Goal: Task Accomplishment & Management: Manage account settings

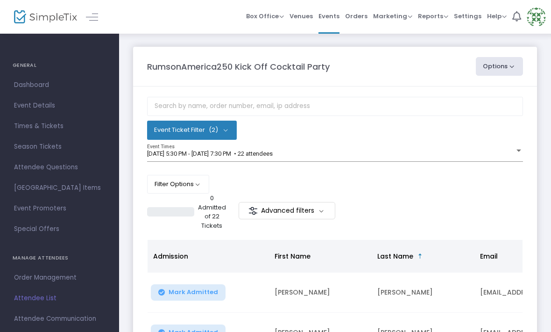
click at [294, 67] on m-panel-title "RumsonAmerica250 Kick Off Cocktail Party" at bounding box center [238, 66] width 183 height 13
click at [273, 69] on m-panel-title "RumsonAmerica250 Kick Off Cocktail Party" at bounding box center [238, 66] width 183 height 13
click at [320, 63] on m-panel-title "RumsonAmerica250 Kick Off Cocktail Party" at bounding box center [238, 66] width 183 height 13
click at [228, 128] on button "Event Ticket Filter (2)" at bounding box center [192, 130] width 90 height 19
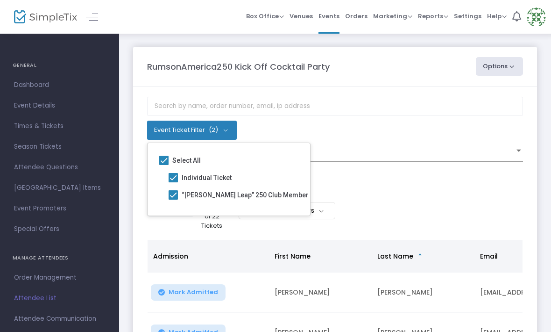
click at [174, 193] on span at bounding box center [173, 194] width 9 height 9
click at [173, 200] on input "“Huddy’s Leap” 250 Club Member" at bounding box center [173, 200] width 0 height 0
checkbox input "false"
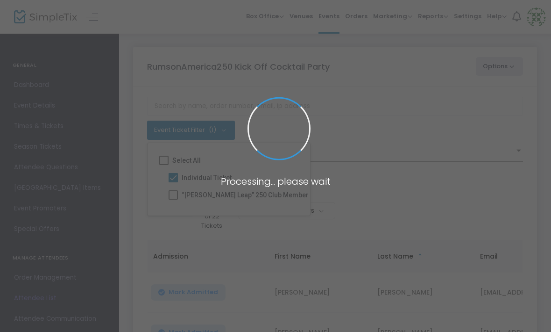
checkbox input "false"
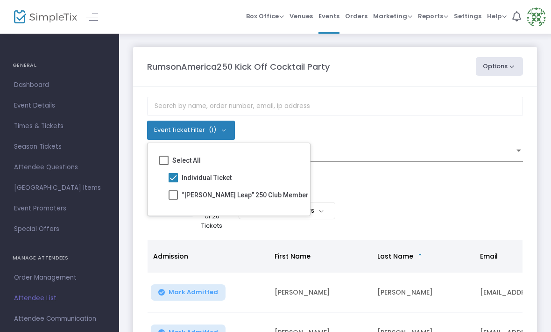
click at [418, 129] on div "Event Ticket Filter (1) Select All Individual Ticket “Huddy’s Leap” 250 Club Me…" at bounding box center [335, 130] width 376 height 19
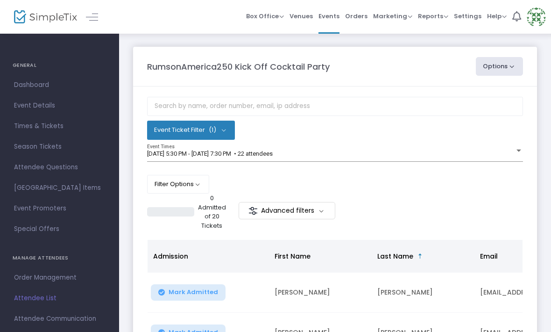
click at [43, 298] on span "Attendee List" at bounding box center [59, 298] width 91 height 12
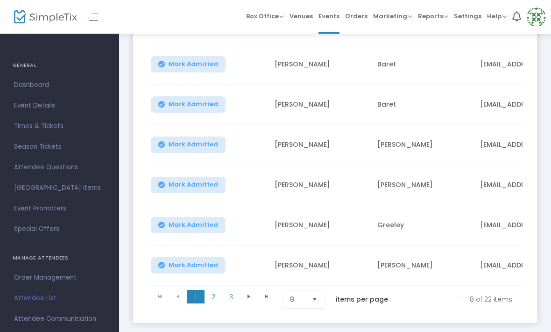
scroll to position [330, 0]
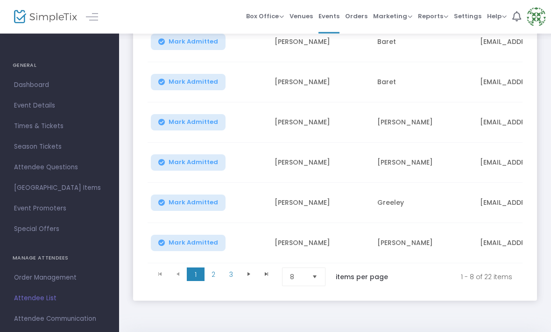
click at [319, 277] on span "Select" at bounding box center [314, 276] width 15 height 15
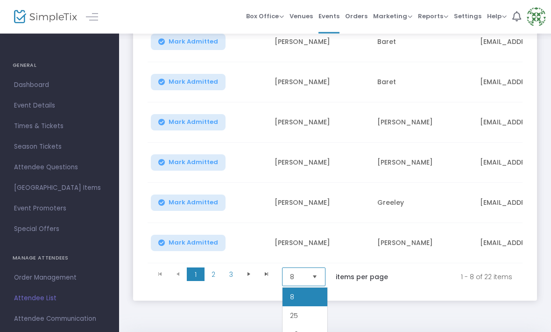
scroll to position [331, 0]
click at [313, 331] on li "50" at bounding box center [305, 334] width 45 height 19
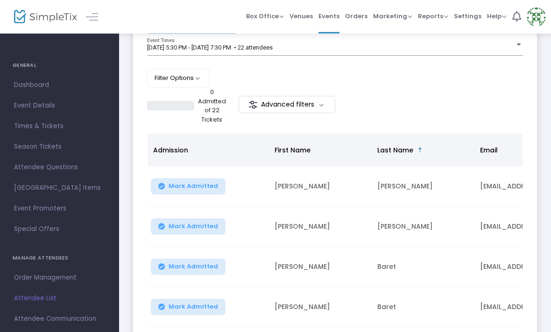
scroll to position [0, 0]
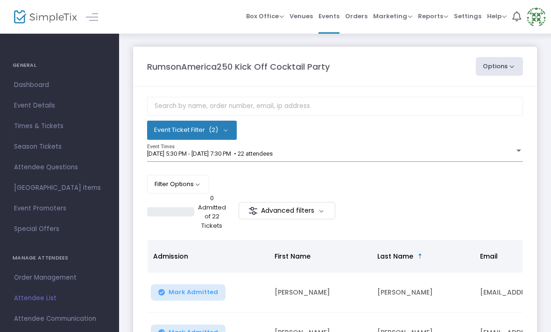
click at [535, 14] on img at bounding box center [536, 16] width 19 height 19
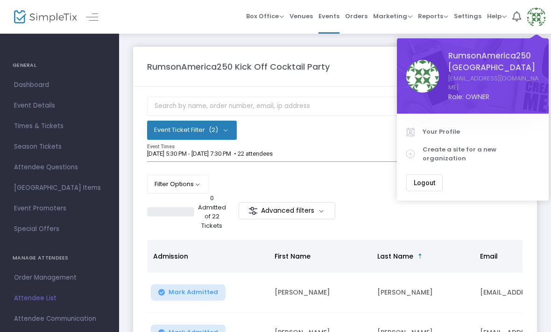
click at [428, 174] on button "Logout" at bounding box center [425, 182] width 36 height 17
